Goal: Information Seeking & Learning: Find specific page/section

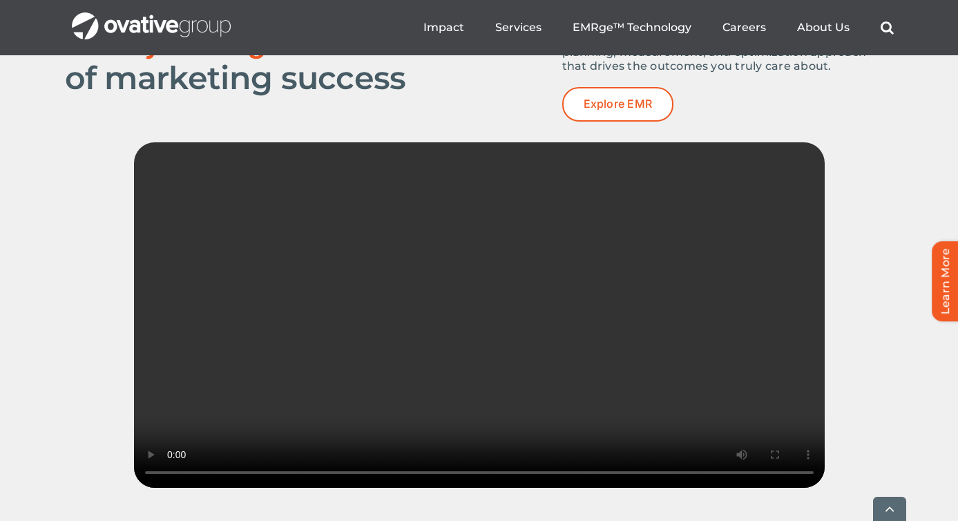
scroll to position [1957, 0]
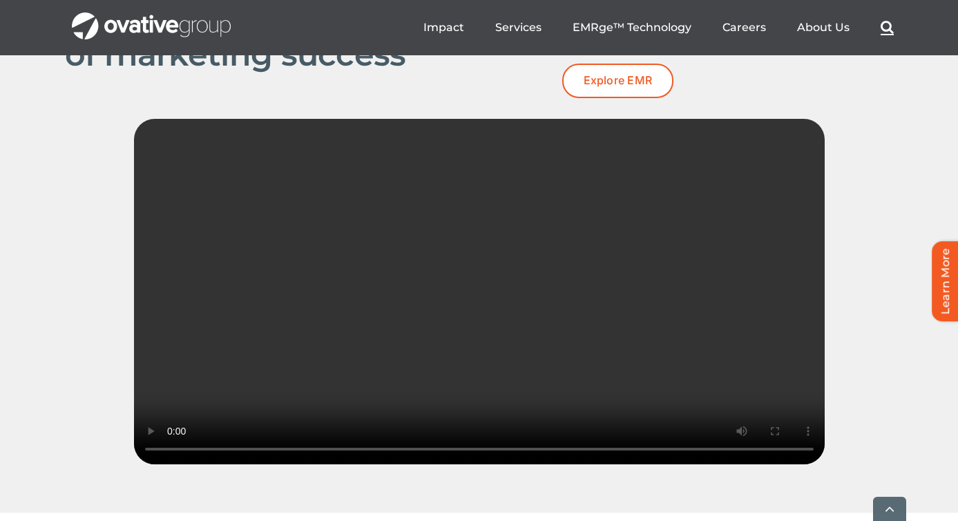
click at [888, 28] on link "Search" at bounding box center [887, 27] width 13 height 15
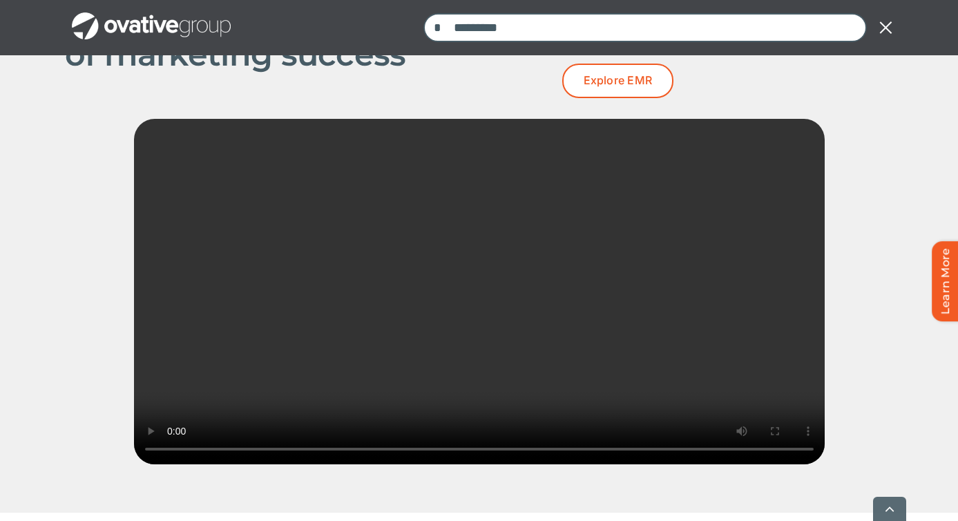
click at [692, 44] on div "Search for: *" at bounding box center [658, 28] width 470 height 44
click at [678, 32] on input "Search for:" at bounding box center [644, 27] width 443 height 29
type input "**********"
click at [423, 13] on input "*" at bounding box center [437, 27] width 29 height 29
